Goal: Task Accomplishment & Management: Complete application form

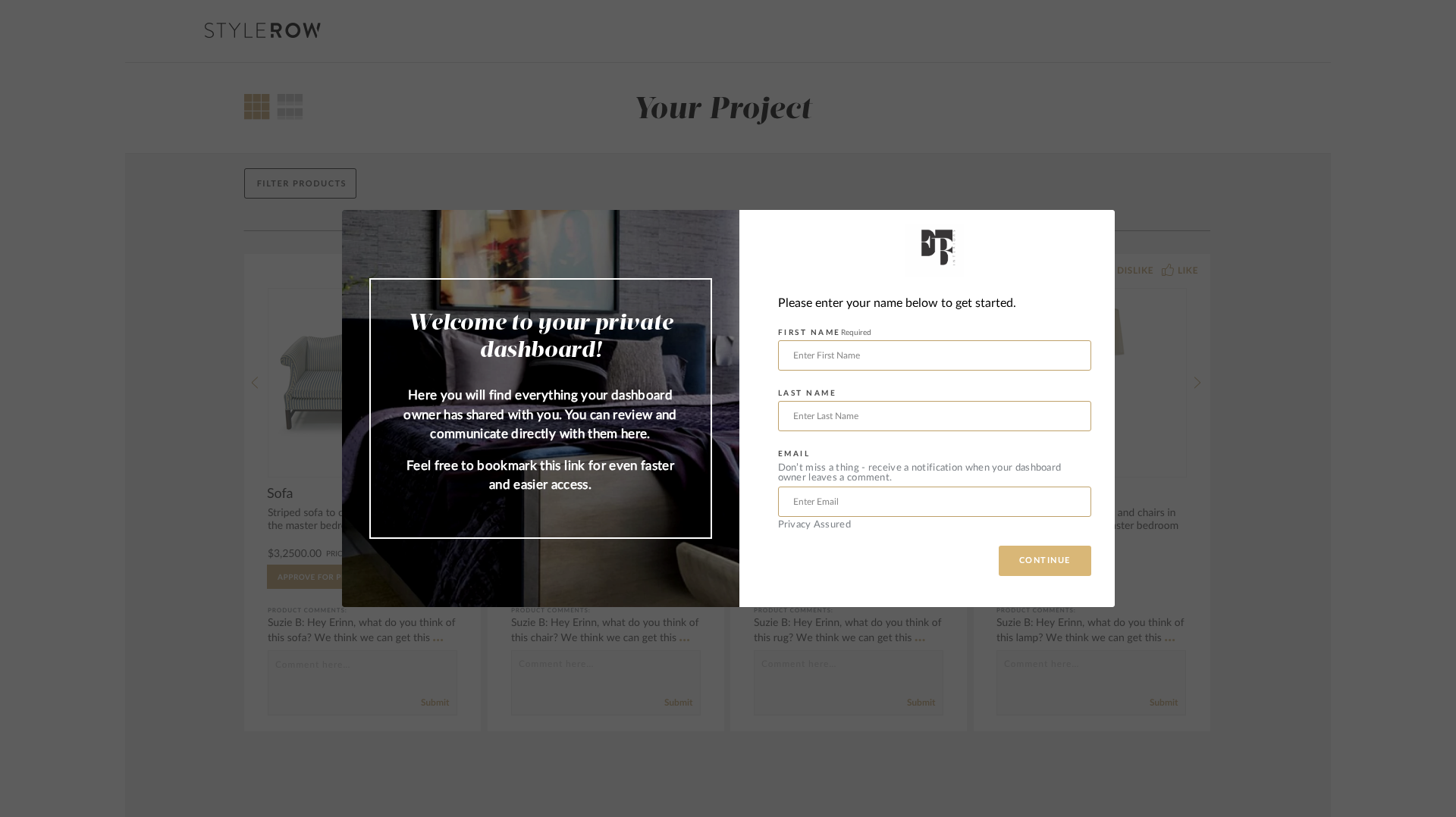
click at [1045, 563] on button "CONTINUE" at bounding box center [1045, 560] width 93 height 30
click at [897, 350] on input "text" at bounding box center [934, 355] width 313 height 30
type input "[PERSON_NAME]"
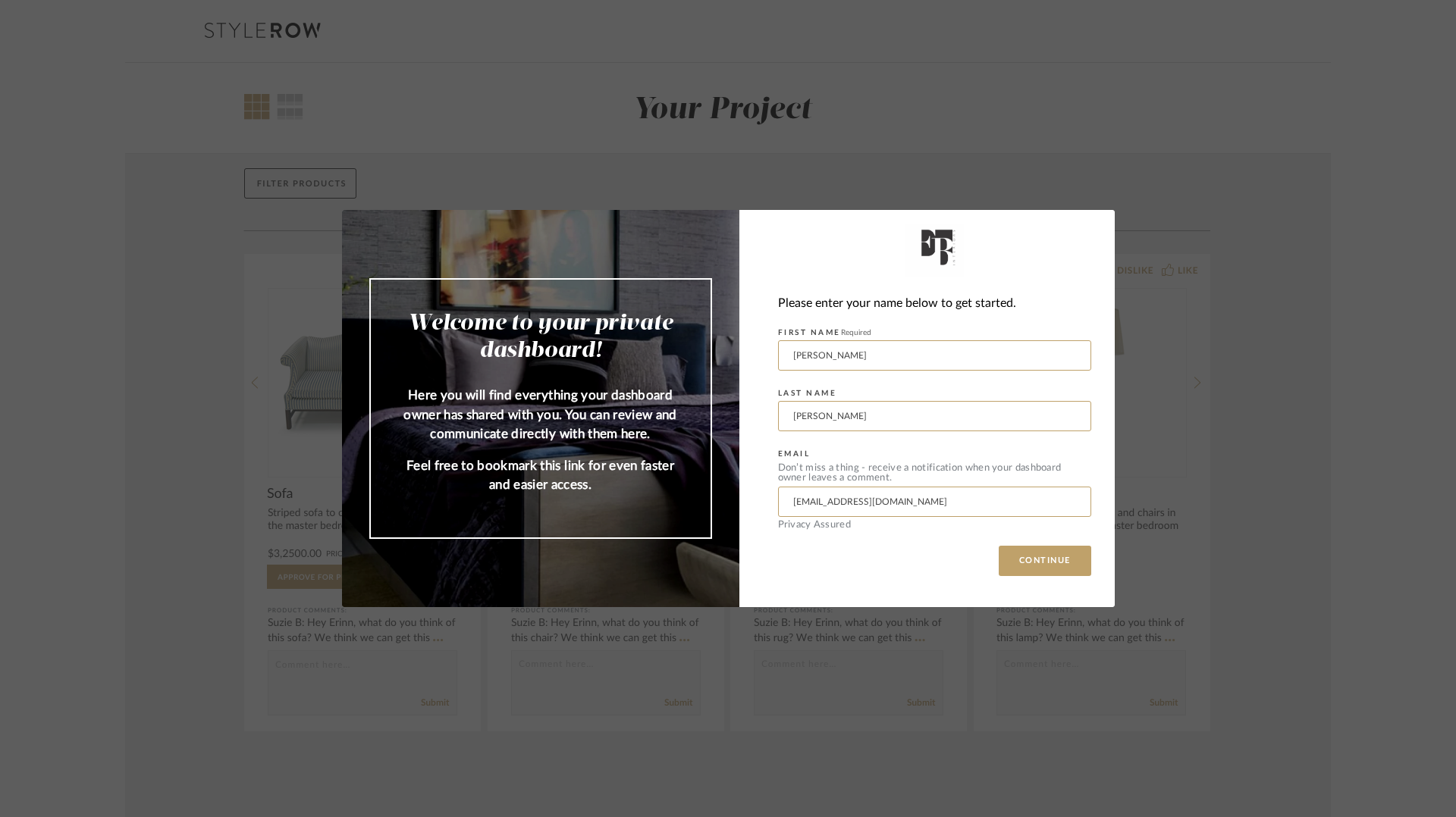
drag, startPoint x: 904, startPoint y: 498, endPoint x: 710, endPoint y: 493, distance: 194.1
click at [710, 493] on mat-dialog-content "Welcome to your private dashboard! Here you will find everything your dashboard…" at bounding box center [728, 408] width 773 height 397
type input "[PERSON_NAME][EMAIL_ADDRESS][DOMAIN_NAME]"
click at [1009, 564] on button "CONTINUE" at bounding box center [1045, 560] width 93 height 30
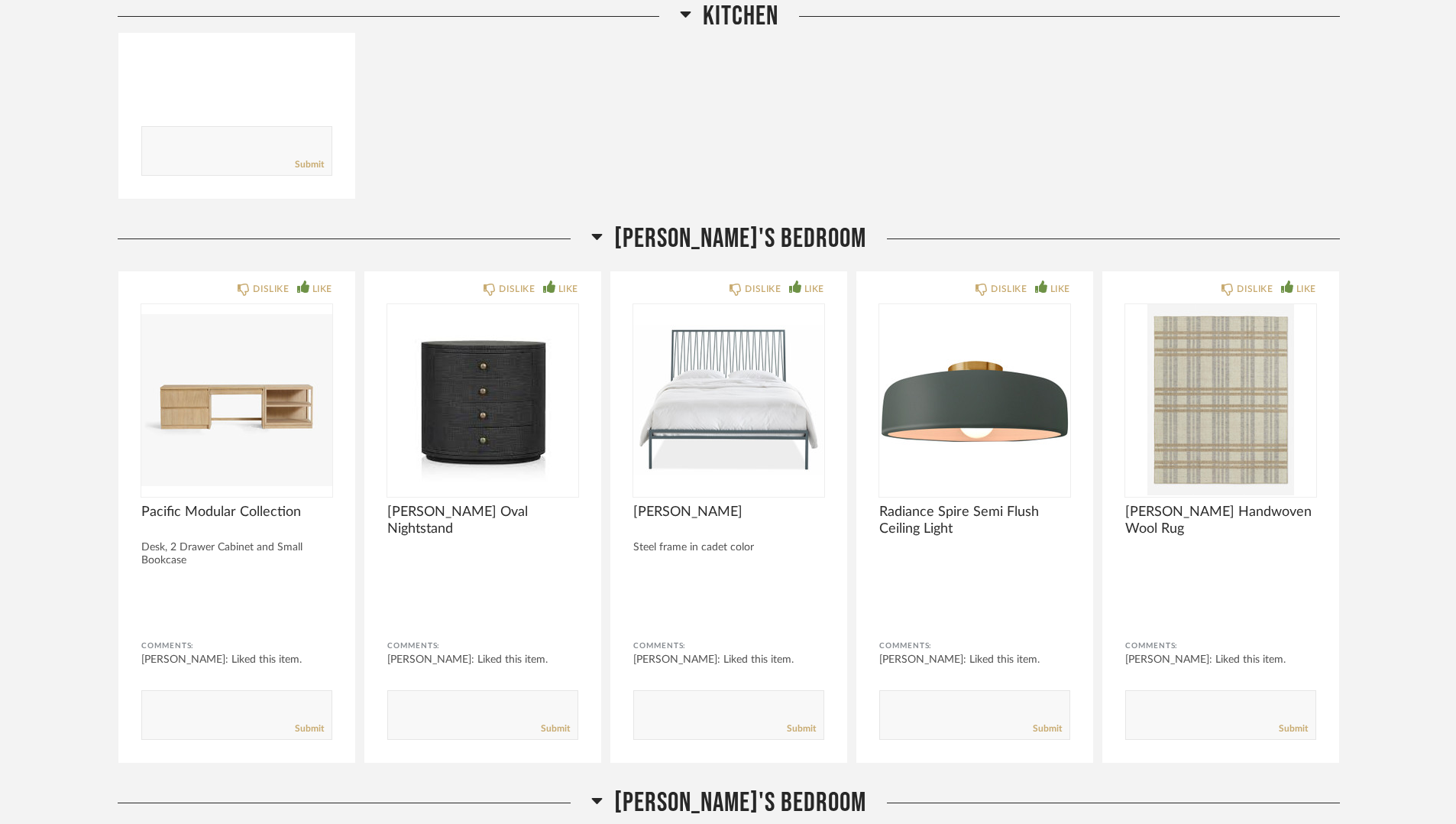
scroll to position [3605, 0]
